Goal: Complete application form

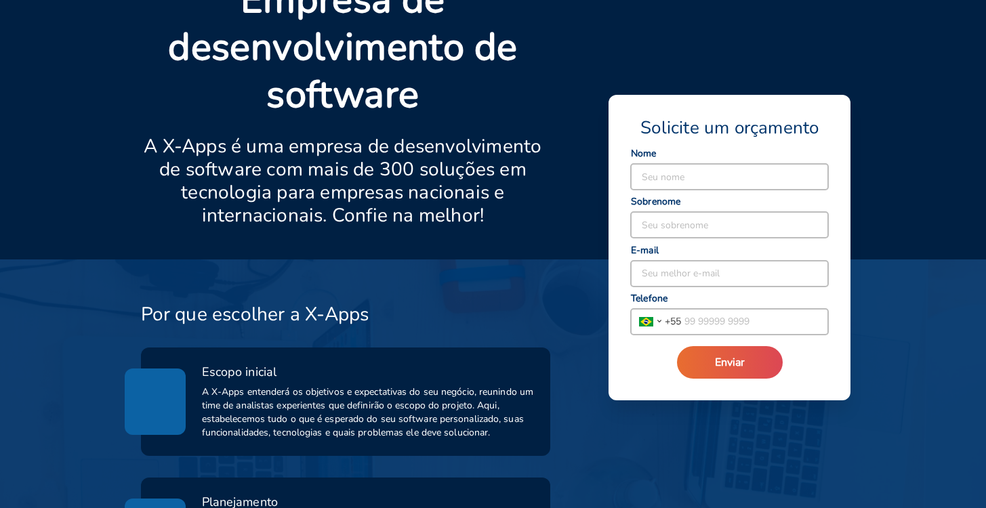
scroll to position [590, 0]
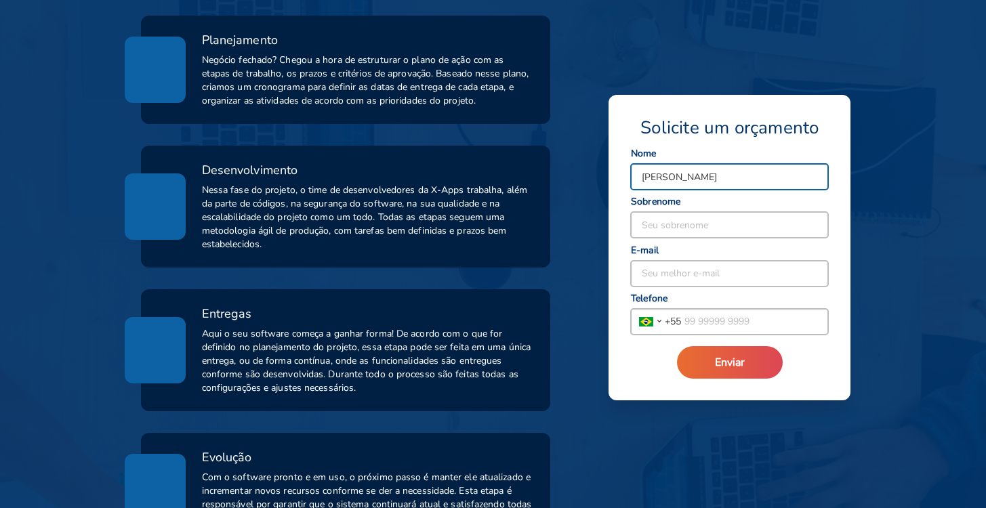
type input "[PERSON_NAME]"
type input "Costa"
type input "[PERSON_NAME][EMAIL_ADDRESS][PERSON_NAME][DOMAIN_NAME]"
type input "[PHONE_NUMBER]"
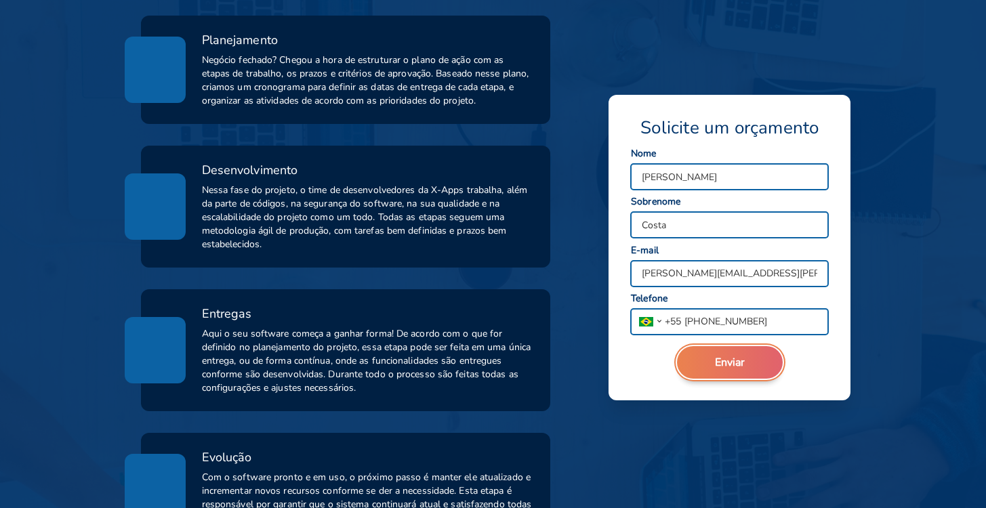
click at [721, 369] on span "Enviar" at bounding box center [730, 362] width 30 height 15
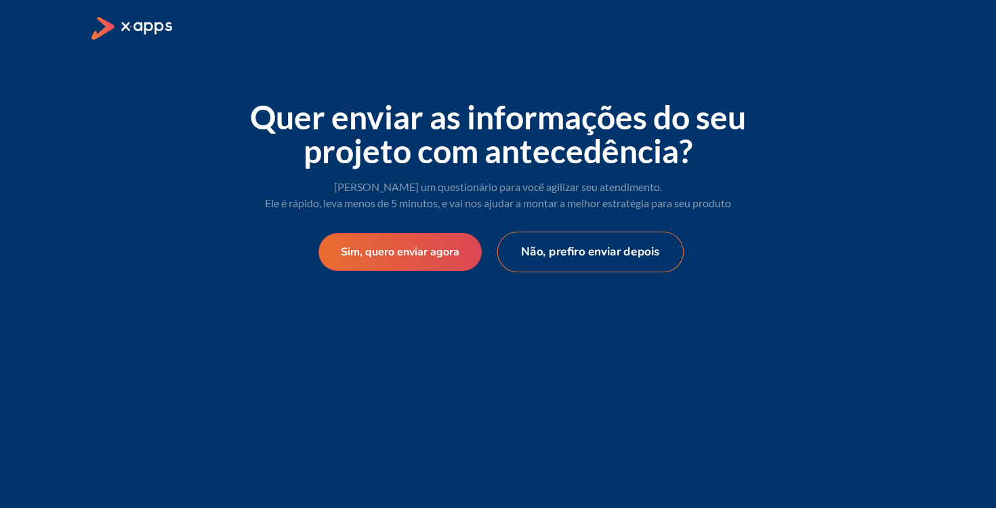
click at [556, 255] on button "Não, prefiro enviar depois" at bounding box center [590, 252] width 187 height 41
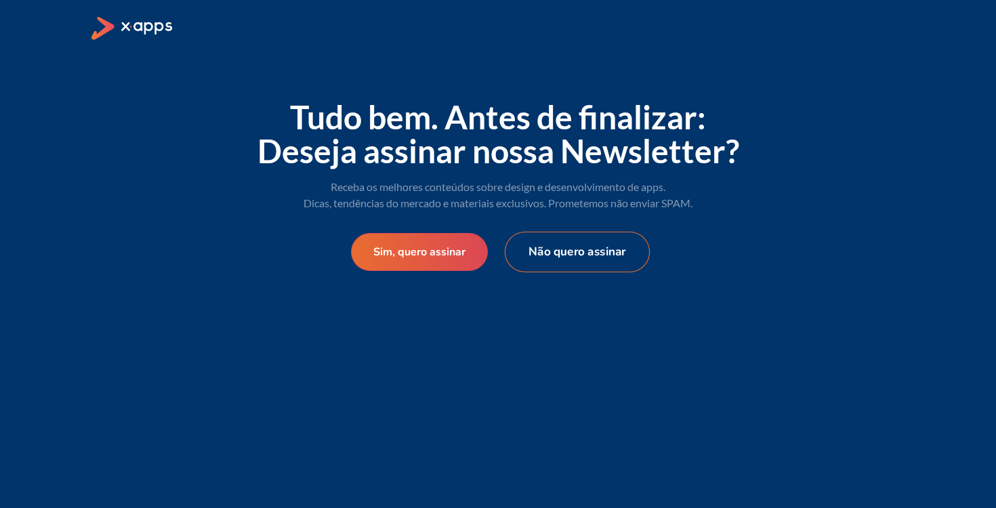
click at [552, 252] on button "Não quero assinar" at bounding box center [577, 252] width 145 height 41
